Goal: Task Accomplishment & Management: Use online tool/utility

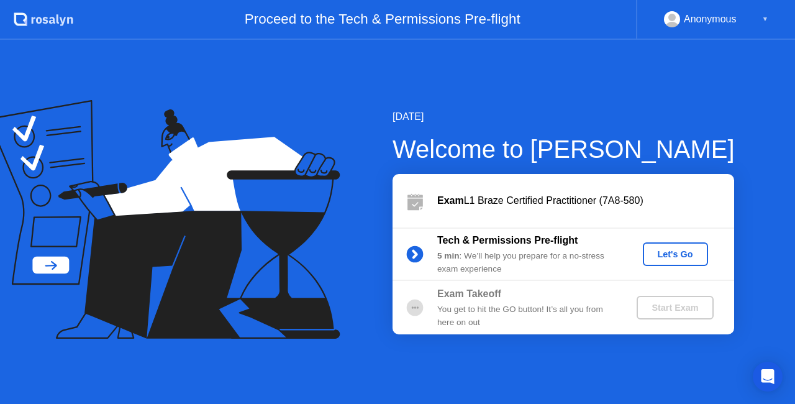
click at [664, 249] on div "Let's Go" at bounding box center [675, 254] width 55 height 10
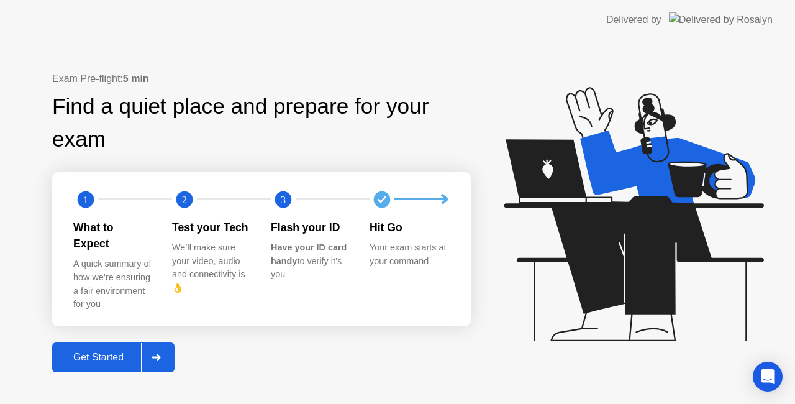
click at [96, 351] on div "Get Started" at bounding box center [98, 356] width 85 height 11
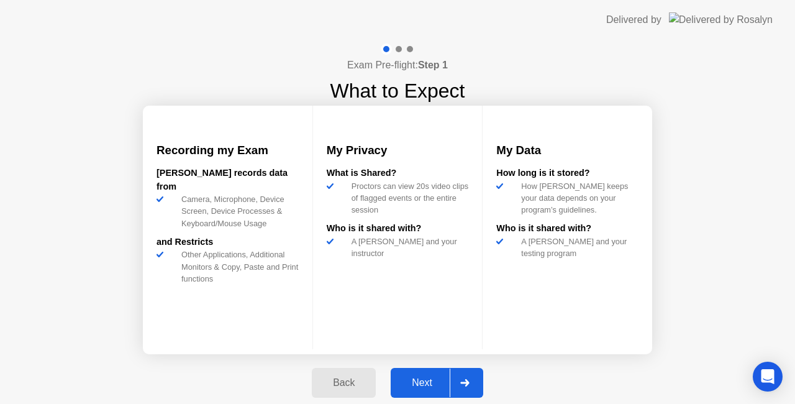
click at [423, 379] on div "Next" at bounding box center [421, 382] width 55 height 11
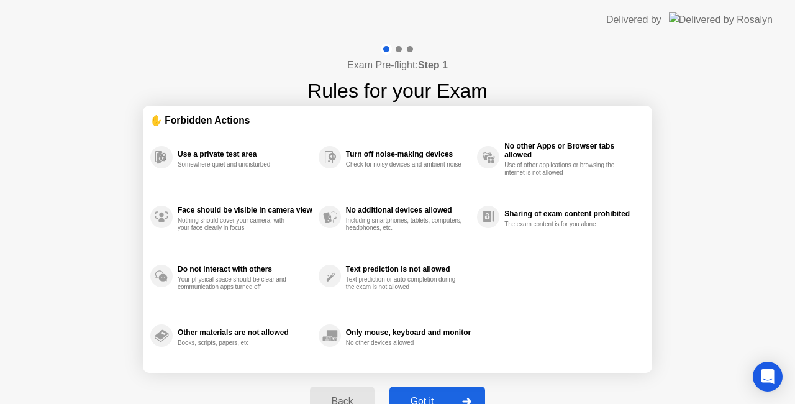
click at [410, 396] on div "Got it" at bounding box center [422, 401] width 58 height 11
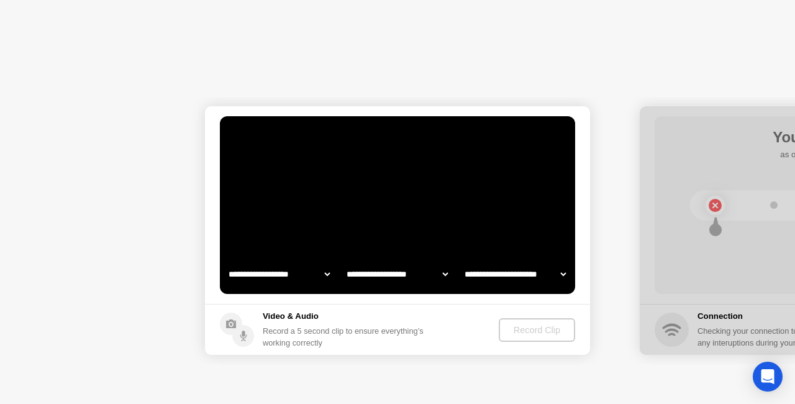
select select "**********"
select select "*******"
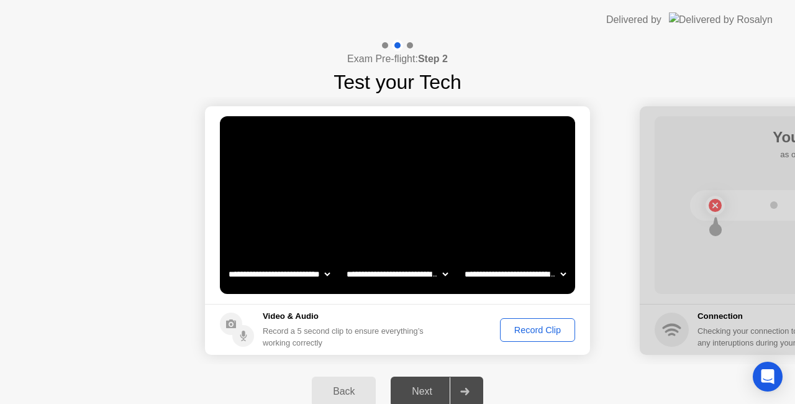
click at [533, 325] on div "Record Clip" at bounding box center [537, 330] width 66 height 10
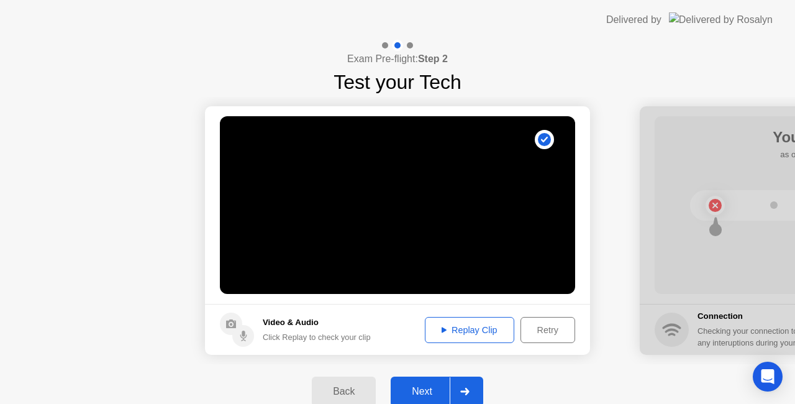
click at [484, 337] on button "Replay Clip" at bounding box center [469, 330] width 89 height 26
click at [425, 388] on div "Next" at bounding box center [421, 391] width 55 height 11
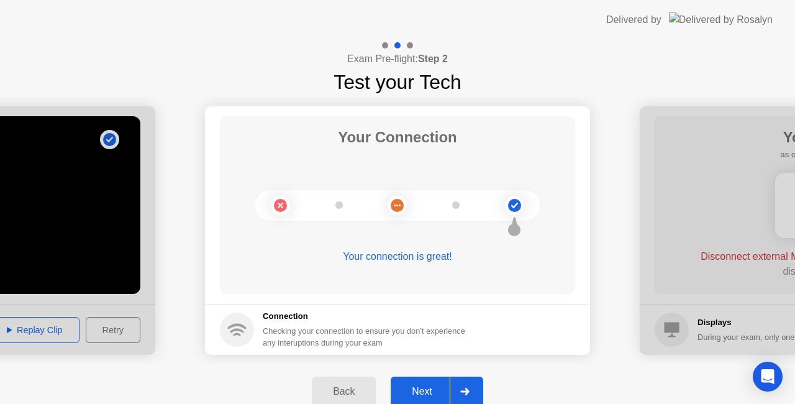
click at [424, 396] on div "Next" at bounding box center [421, 391] width 55 height 11
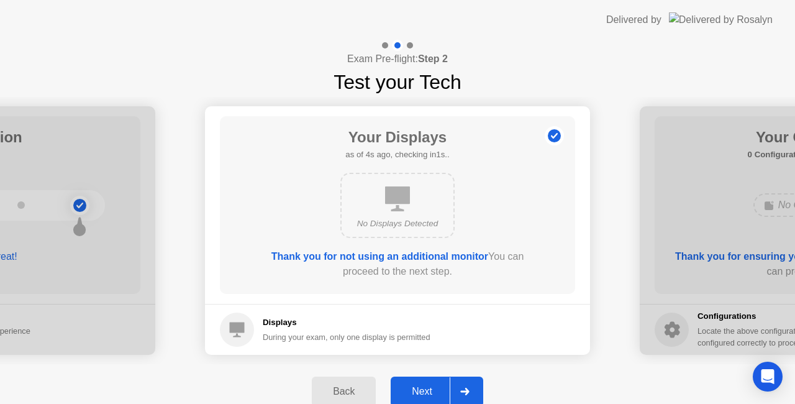
click at [420, 391] on div "Next" at bounding box center [421, 391] width 55 height 11
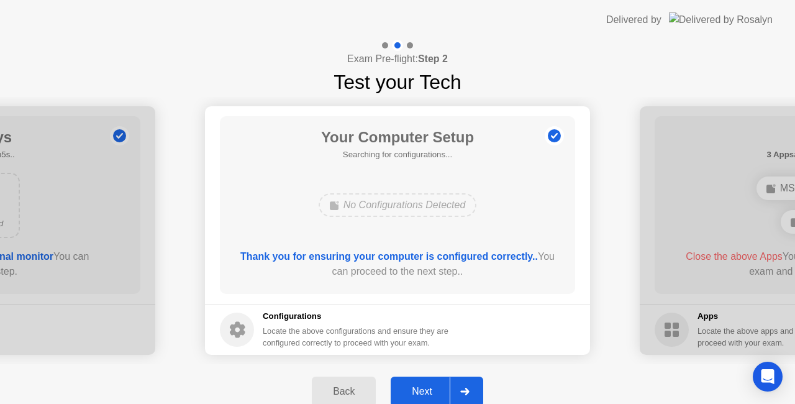
click at [419, 387] on div "Next" at bounding box center [421, 391] width 55 height 11
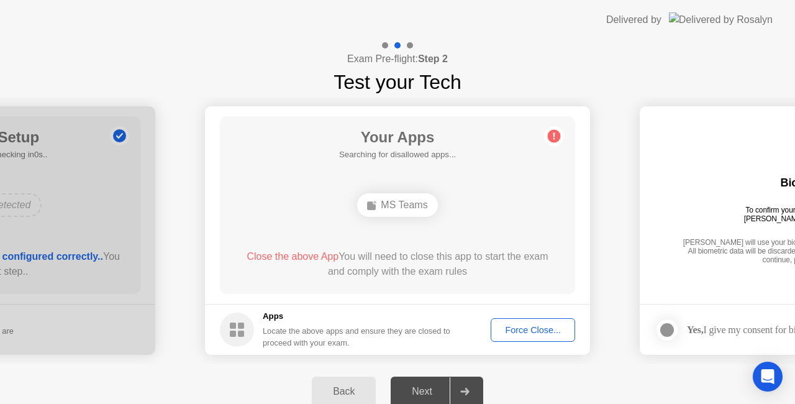
click at [524, 329] on div "Force Close..." at bounding box center [533, 330] width 76 height 10
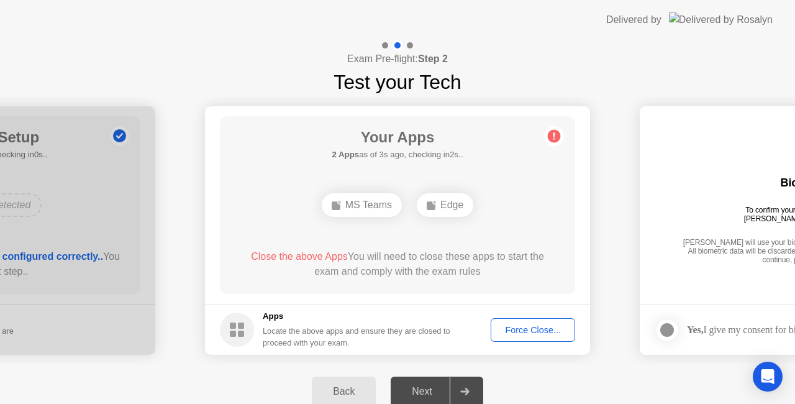
click at [530, 333] on div "Force Close..." at bounding box center [533, 330] width 76 height 10
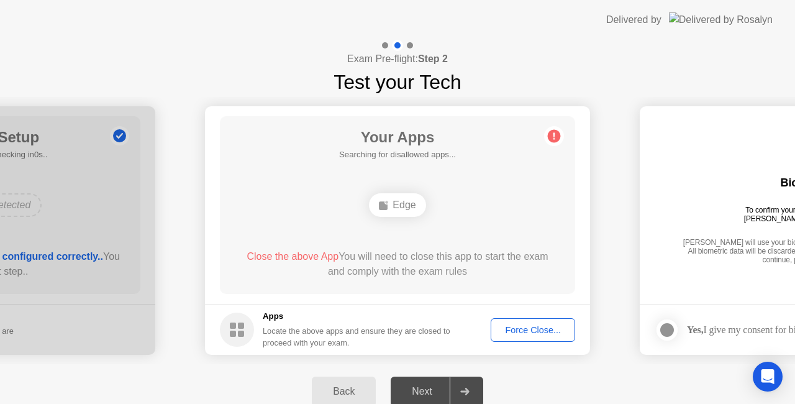
click at [333, 368] on div "Back Next" at bounding box center [397, 391] width 795 height 55
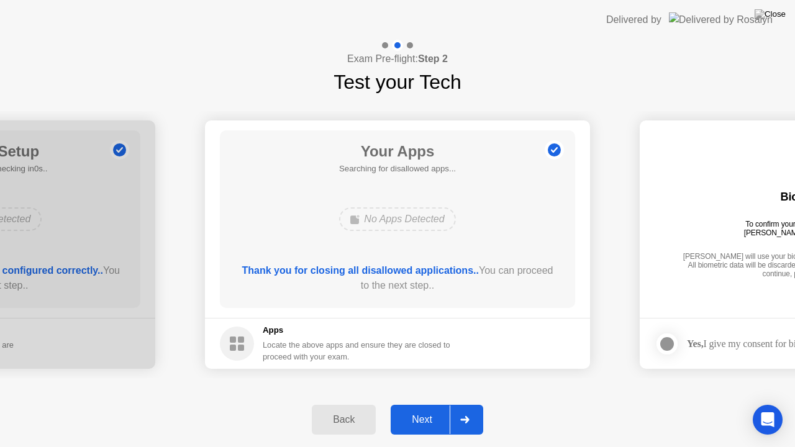
click at [425, 403] on div "Next" at bounding box center [421, 419] width 55 height 11
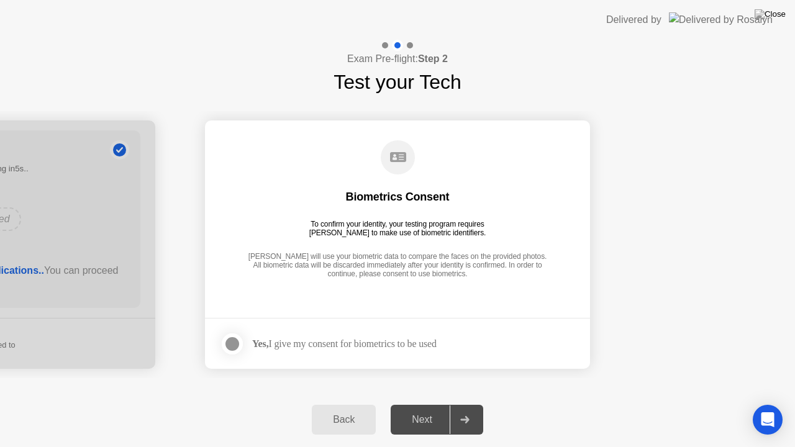
click at [233, 351] on div at bounding box center [232, 344] width 15 height 15
click at [430, 403] on div "Next" at bounding box center [421, 419] width 55 height 11
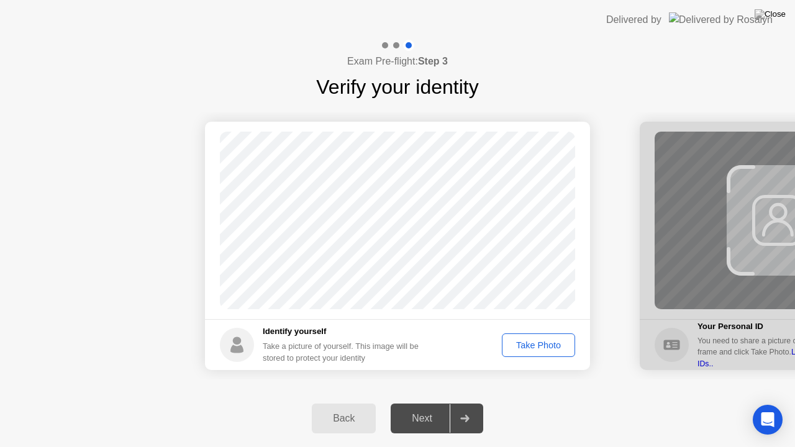
click at [555, 350] on div "Take Photo" at bounding box center [538, 345] width 65 height 10
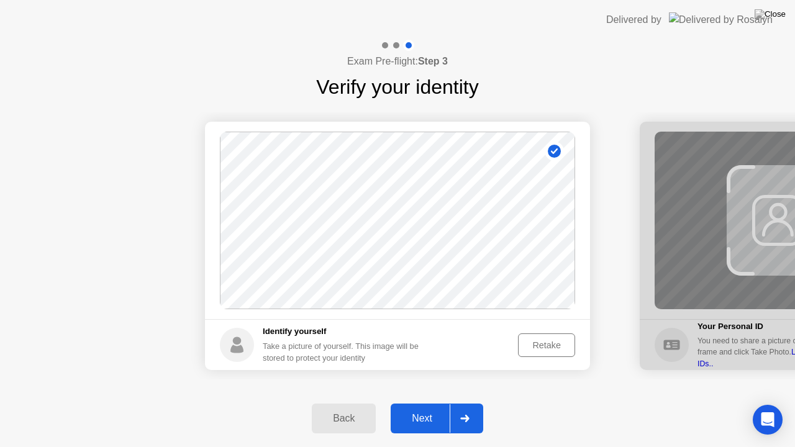
click at [433, 403] on div "Next" at bounding box center [421, 418] width 55 height 11
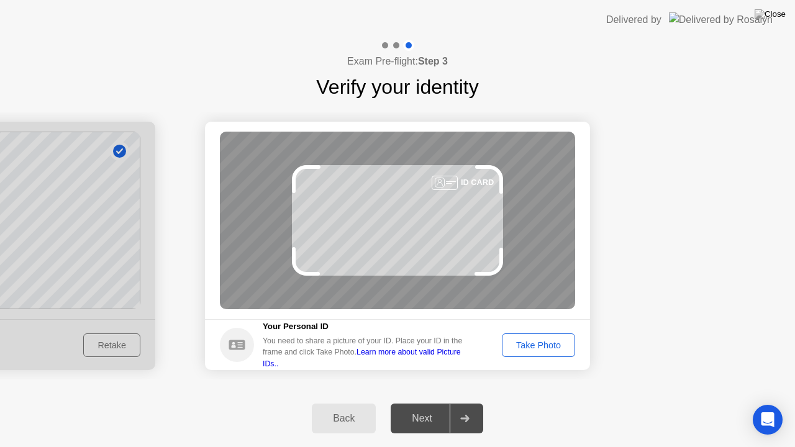
click at [525, 345] on div "Take Photo" at bounding box center [538, 345] width 65 height 10
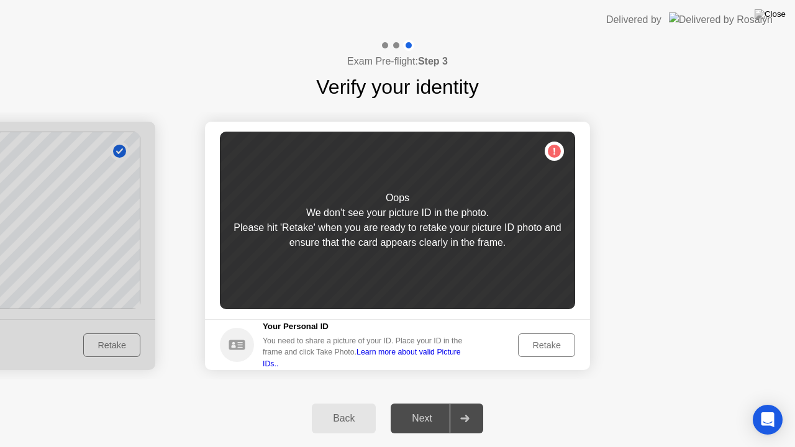
click at [555, 150] on div "Oops We don’t see your picture ID in the photo. Please hit 'Retake' when you ar…" at bounding box center [397, 221] width 355 height 178
click at [477, 225] on div "Please hit 'Retake' when you are ready to retake your picture ID photo and ensu…" at bounding box center [397, 235] width 355 height 30
click at [541, 342] on div "Retake" at bounding box center [546, 345] width 48 height 10
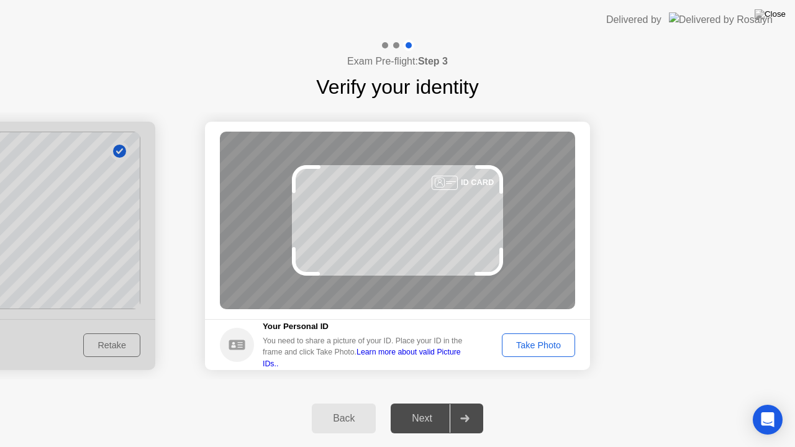
click at [527, 340] on div "Take Photo" at bounding box center [538, 345] width 65 height 10
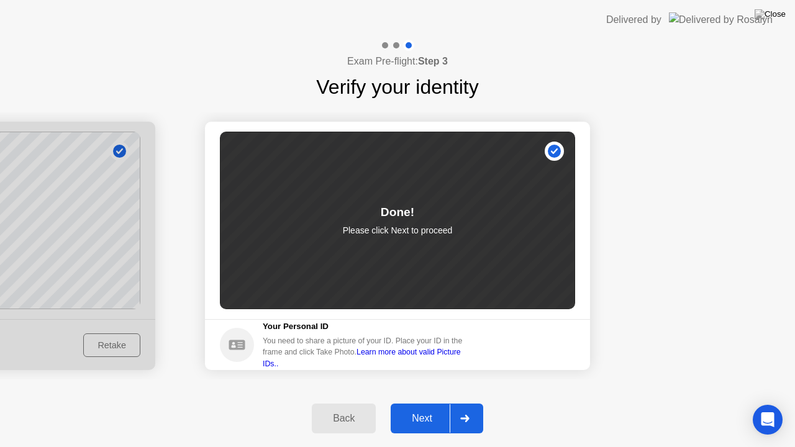
click at [412, 403] on div "Next" at bounding box center [421, 418] width 55 height 11
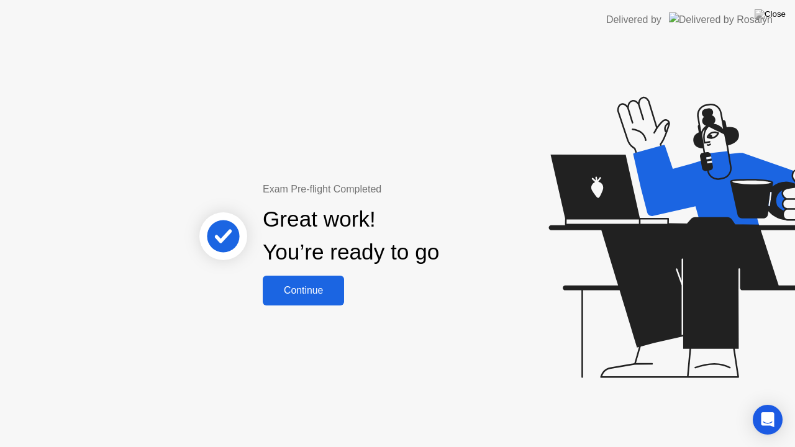
click at [303, 291] on div "Continue" at bounding box center [303, 290] width 74 height 11
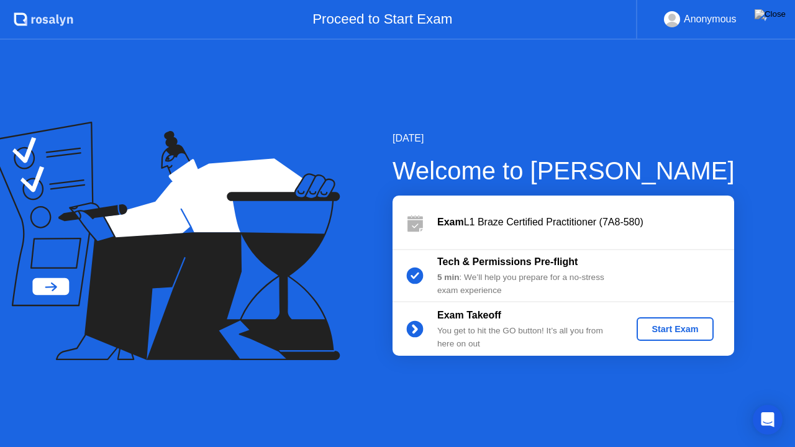
click at [683, 333] on div "Start Exam" at bounding box center [674, 329] width 66 height 10
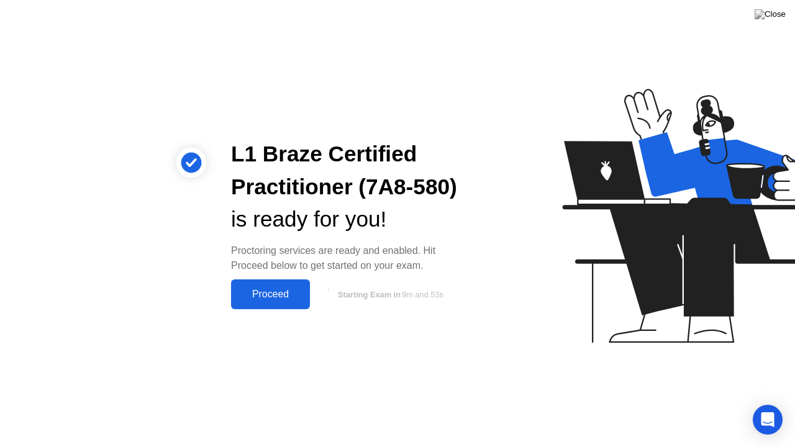
click at [277, 293] on div "Proceed" at bounding box center [270, 294] width 71 height 11
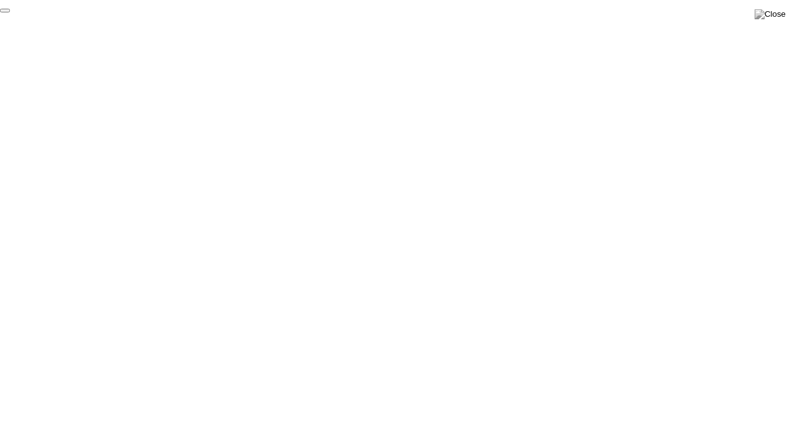
click div "End Proctoring Session"
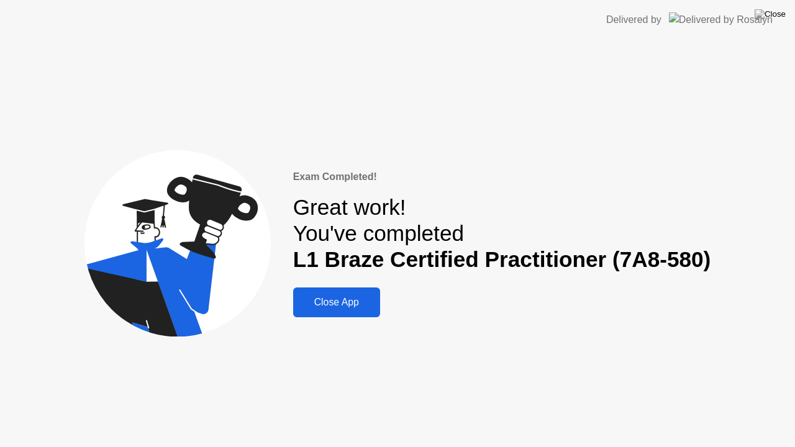
click at [320, 302] on div "Close App" at bounding box center [336, 302] width 79 height 11
